Goal: Information Seeking & Learning: Learn about a topic

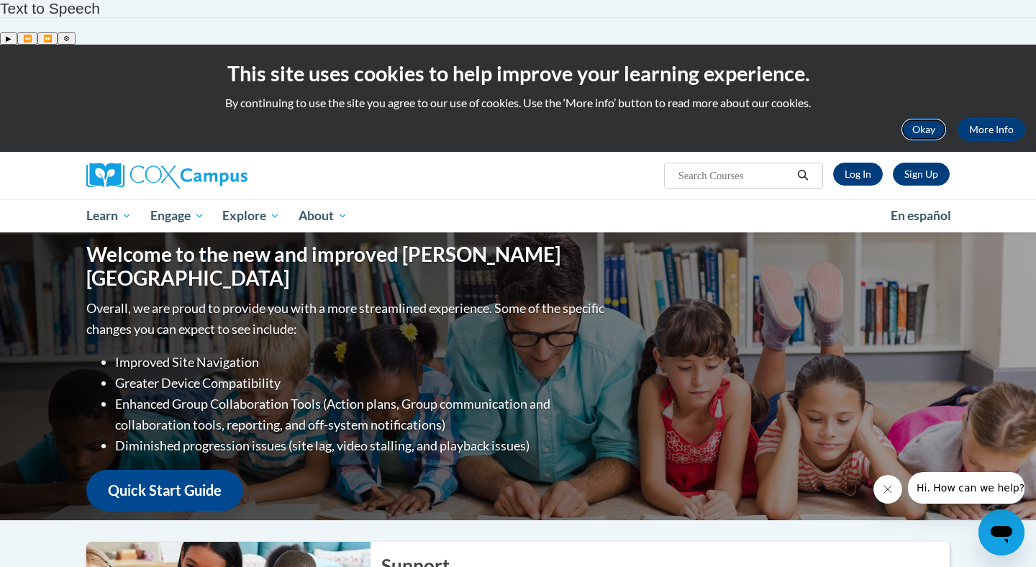
click at [908, 118] on button "Okay" at bounding box center [924, 129] width 46 height 23
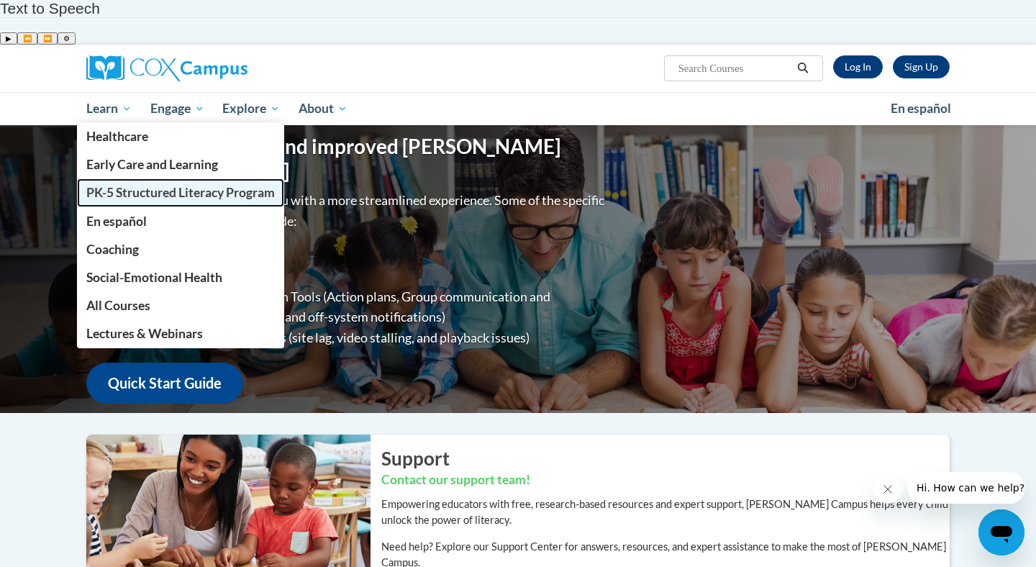
click at [120, 185] on span "PK-5 Structured Literacy Program" at bounding box center [180, 192] width 189 height 15
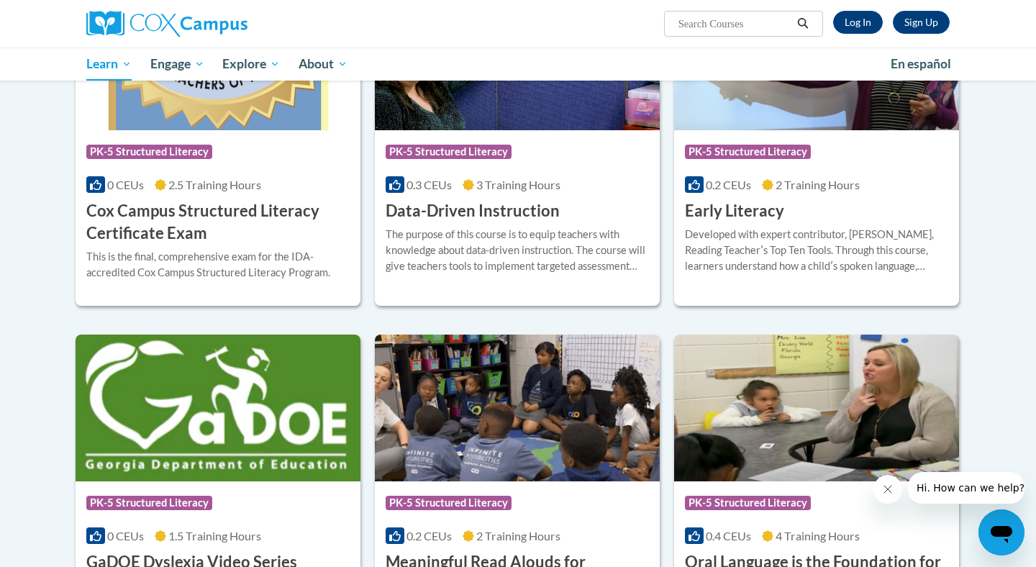
scroll to position [585, 0]
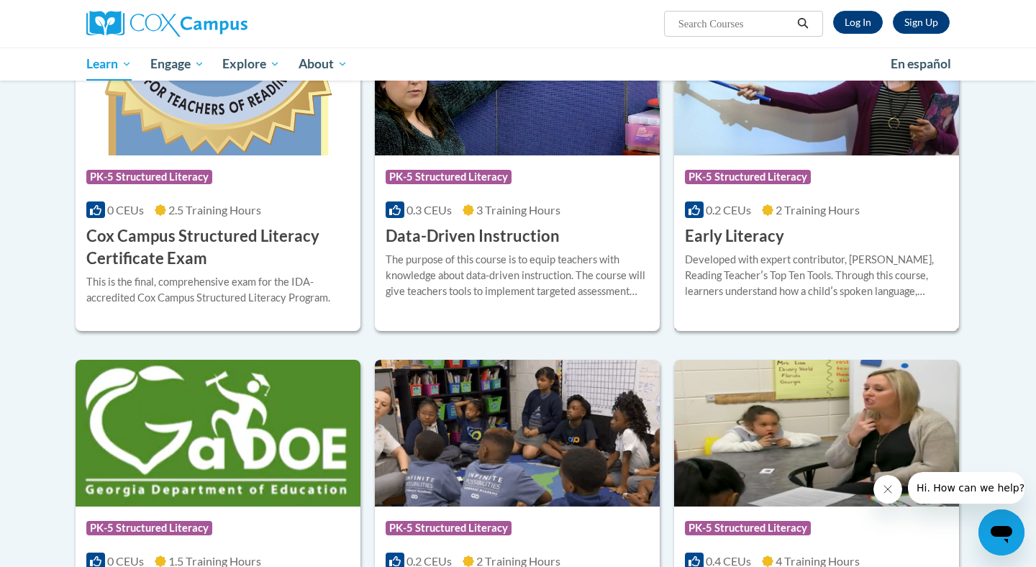
click at [726, 225] on h3 "Early Literacy" at bounding box center [734, 236] width 99 height 22
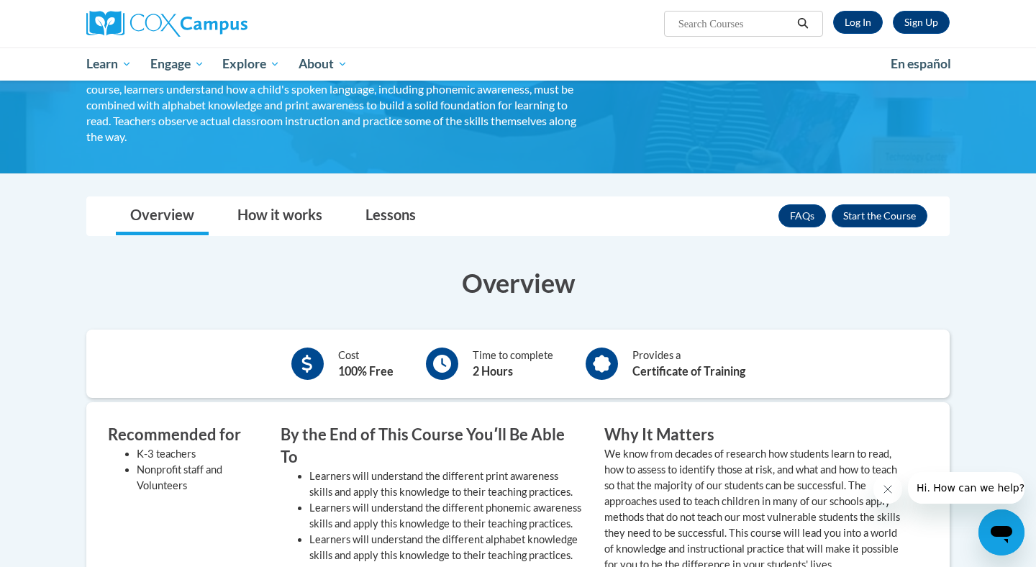
scroll to position [159, 0]
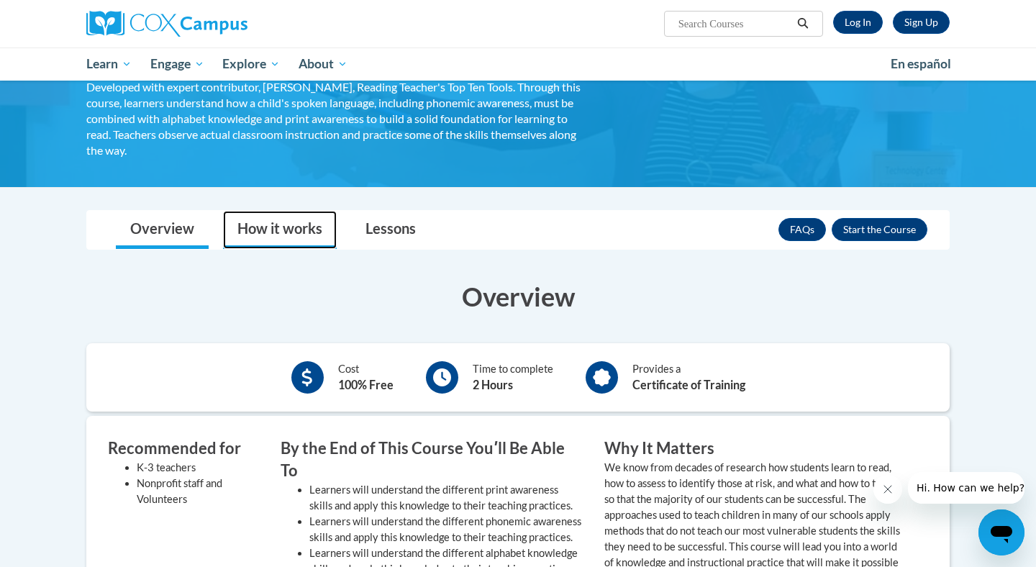
click at [268, 211] on link "How it works" at bounding box center [280, 230] width 114 height 38
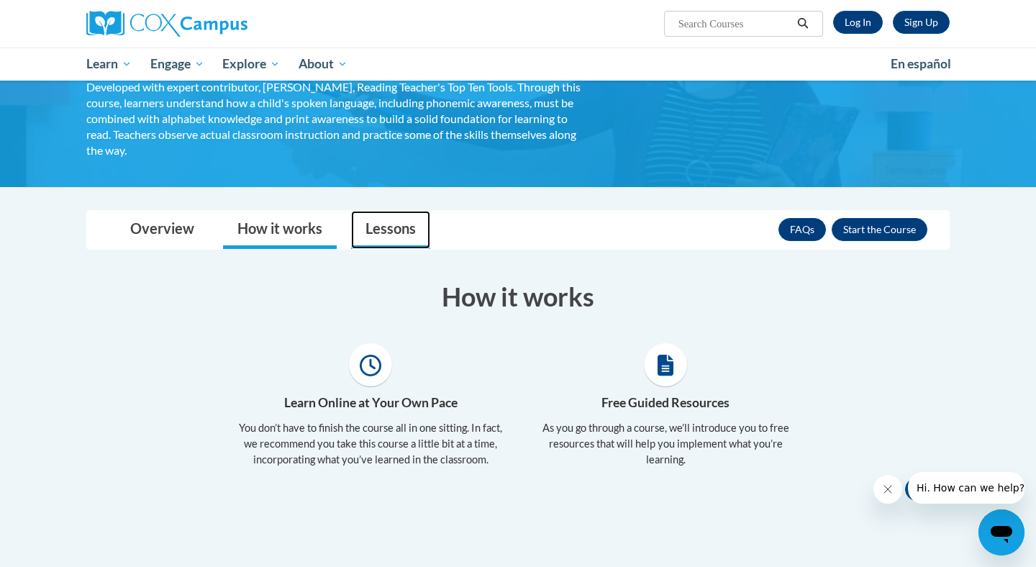
click at [394, 211] on link "Lessons" at bounding box center [390, 230] width 79 height 38
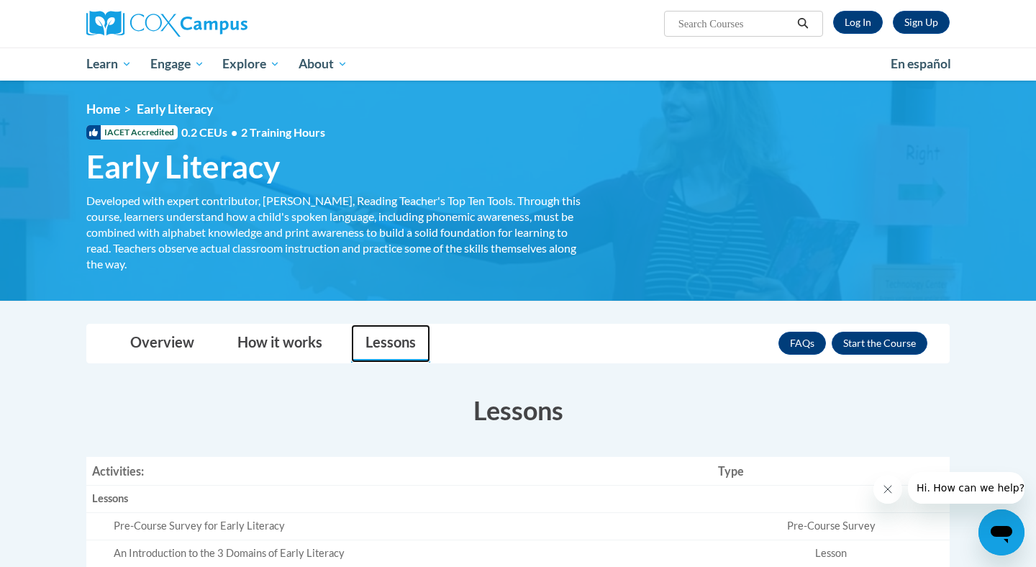
scroll to position [0, 0]
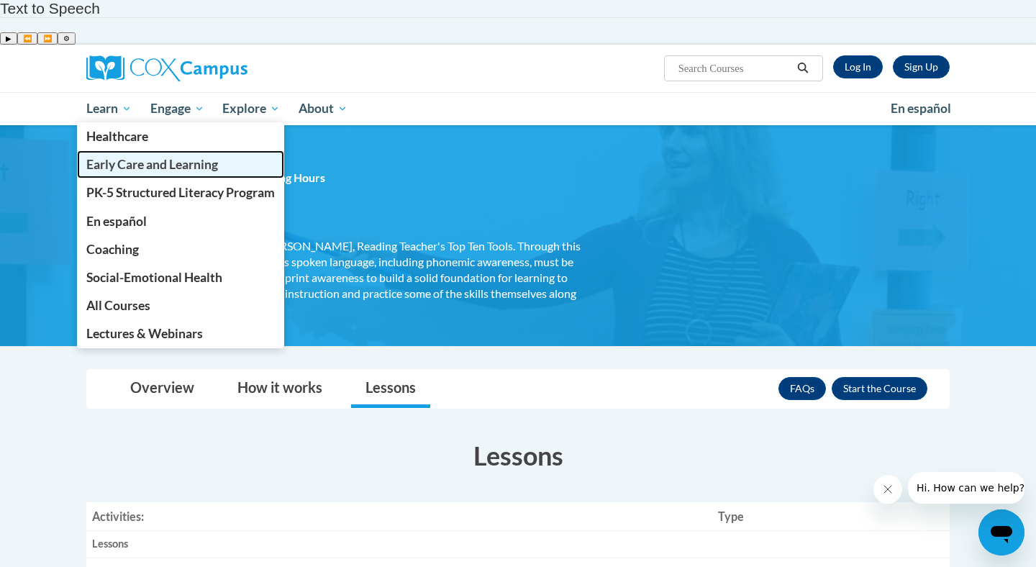
click at [129, 157] on span "Early Care and Learning" at bounding box center [152, 164] width 132 height 15
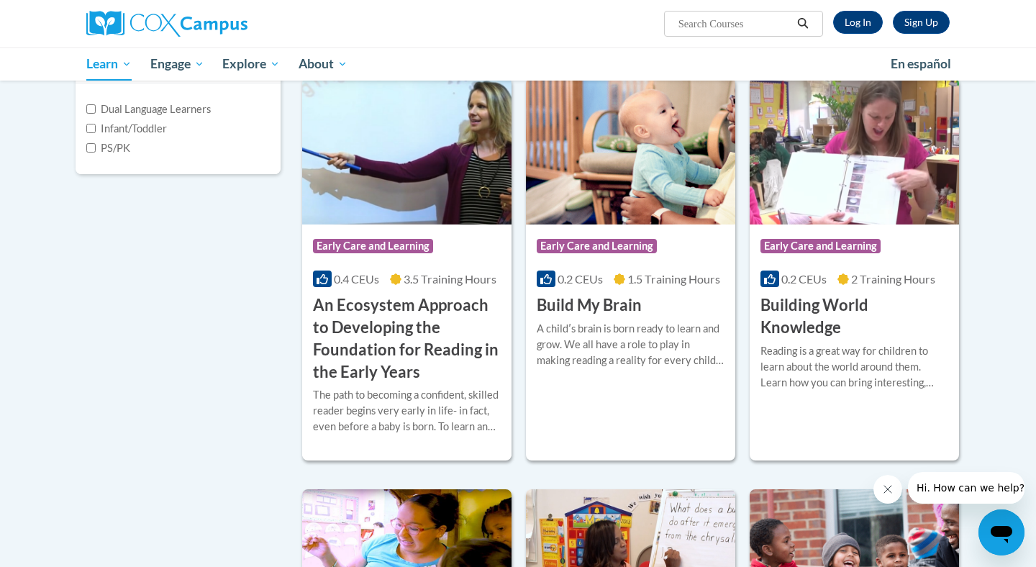
scroll to position [399, 0]
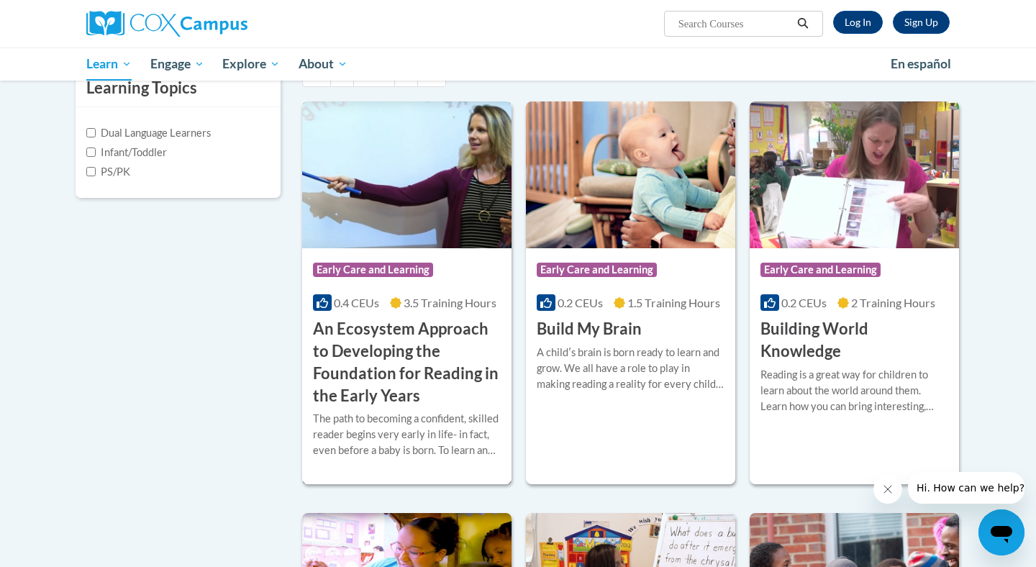
click at [394, 346] on h3 "An Ecosystem Approach to Developing the Foundation for Reading in the Early Yea…" at bounding box center [407, 362] width 188 height 88
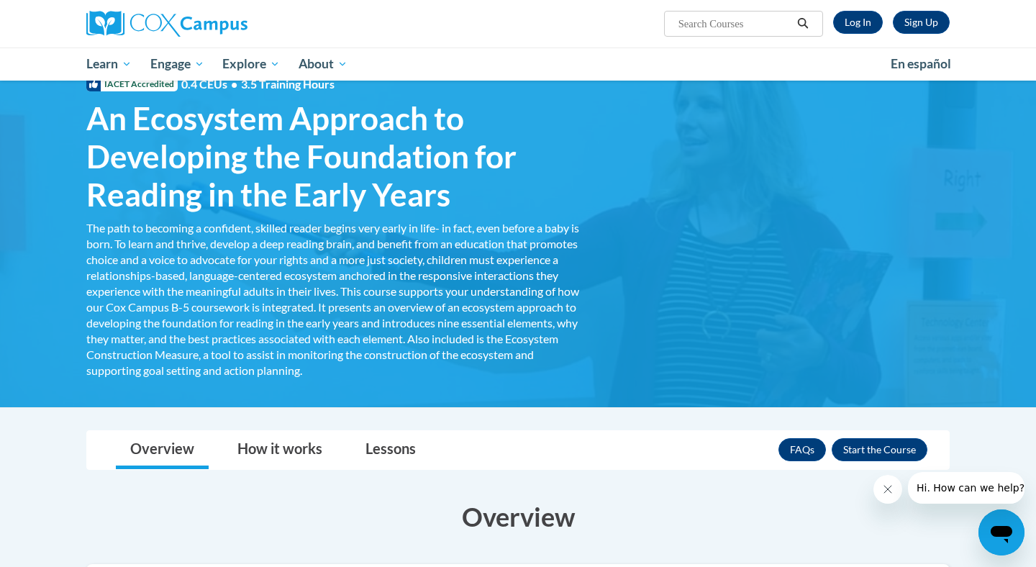
scroll to position [94, 0]
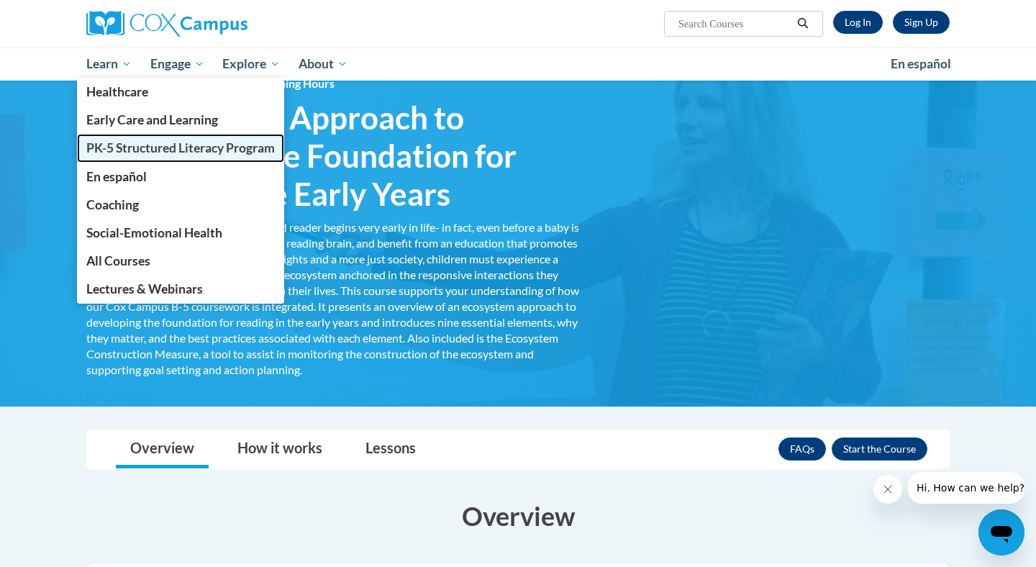
click at [130, 145] on span "PK-5 Structured Literacy Program" at bounding box center [180, 147] width 189 height 15
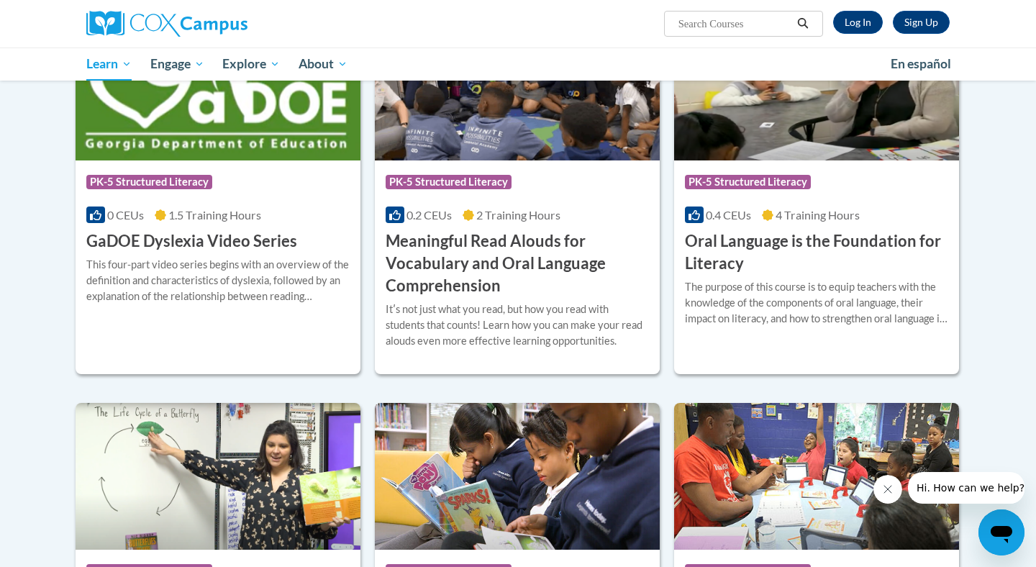
scroll to position [837, 0]
